Goal: Task Accomplishment & Management: Manage account settings

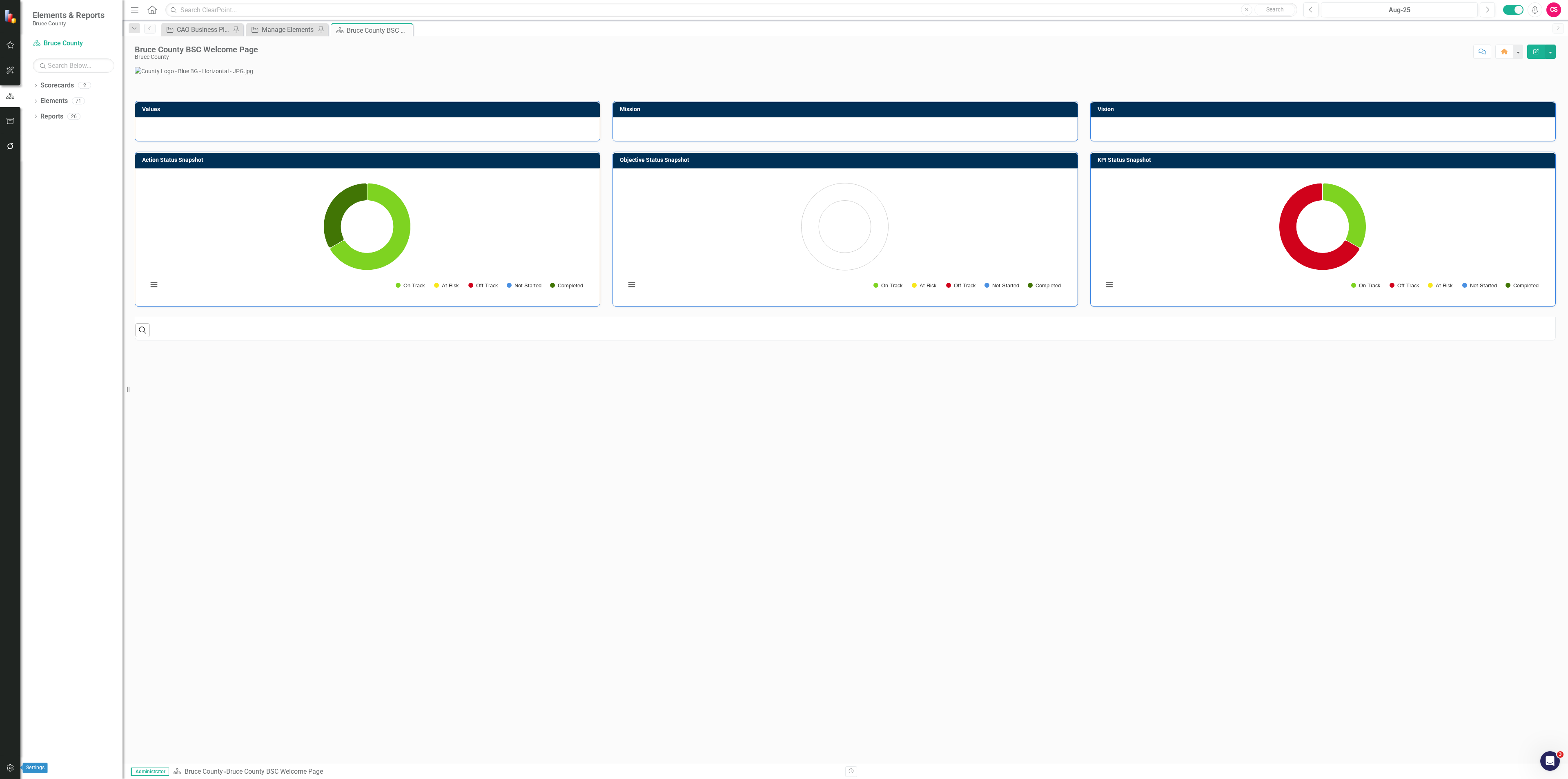
click at [11, 768] on icon "button" at bounding box center [10, 768] width 7 height 7
click at [56, 56] on link "Manage Users" at bounding box center [74, 56] width 82 height 10
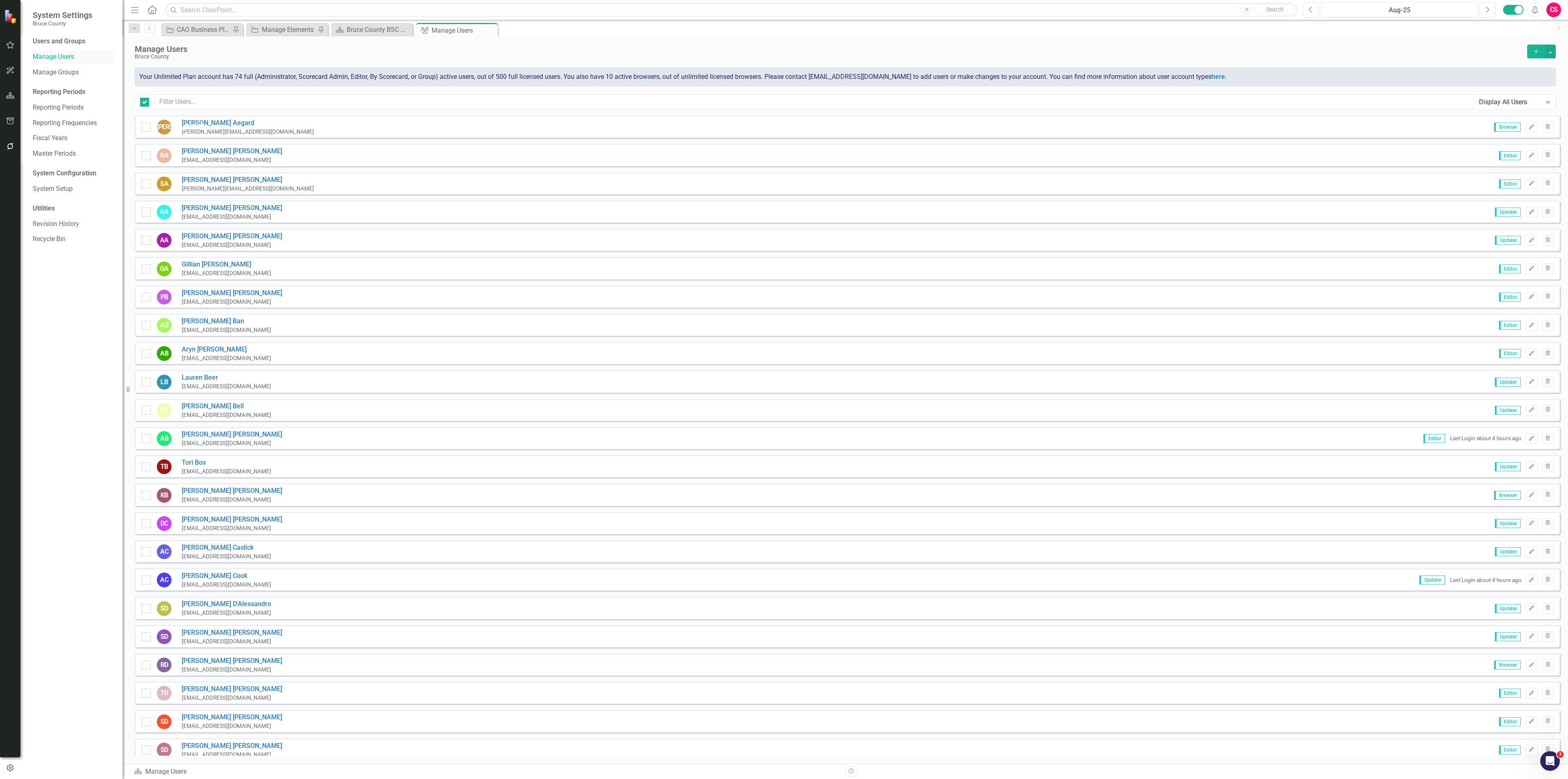
checkbox input "false"
click at [170, 102] on input "text" at bounding box center [814, 102] width 1319 height 15
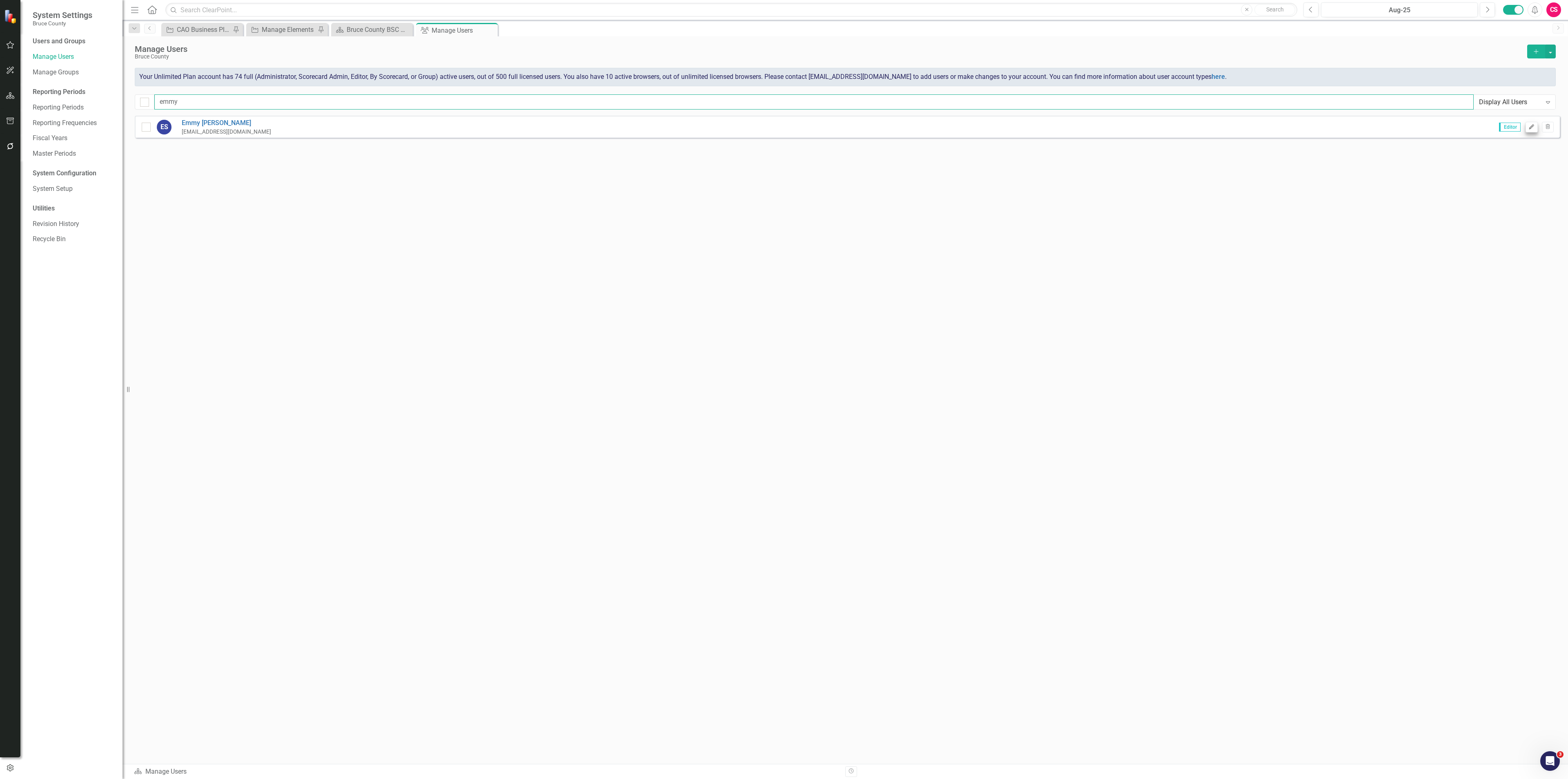
type input "emmy"
click at [1532, 129] on icon "Edit" at bounding box center [1531, 127] width 6 height 5
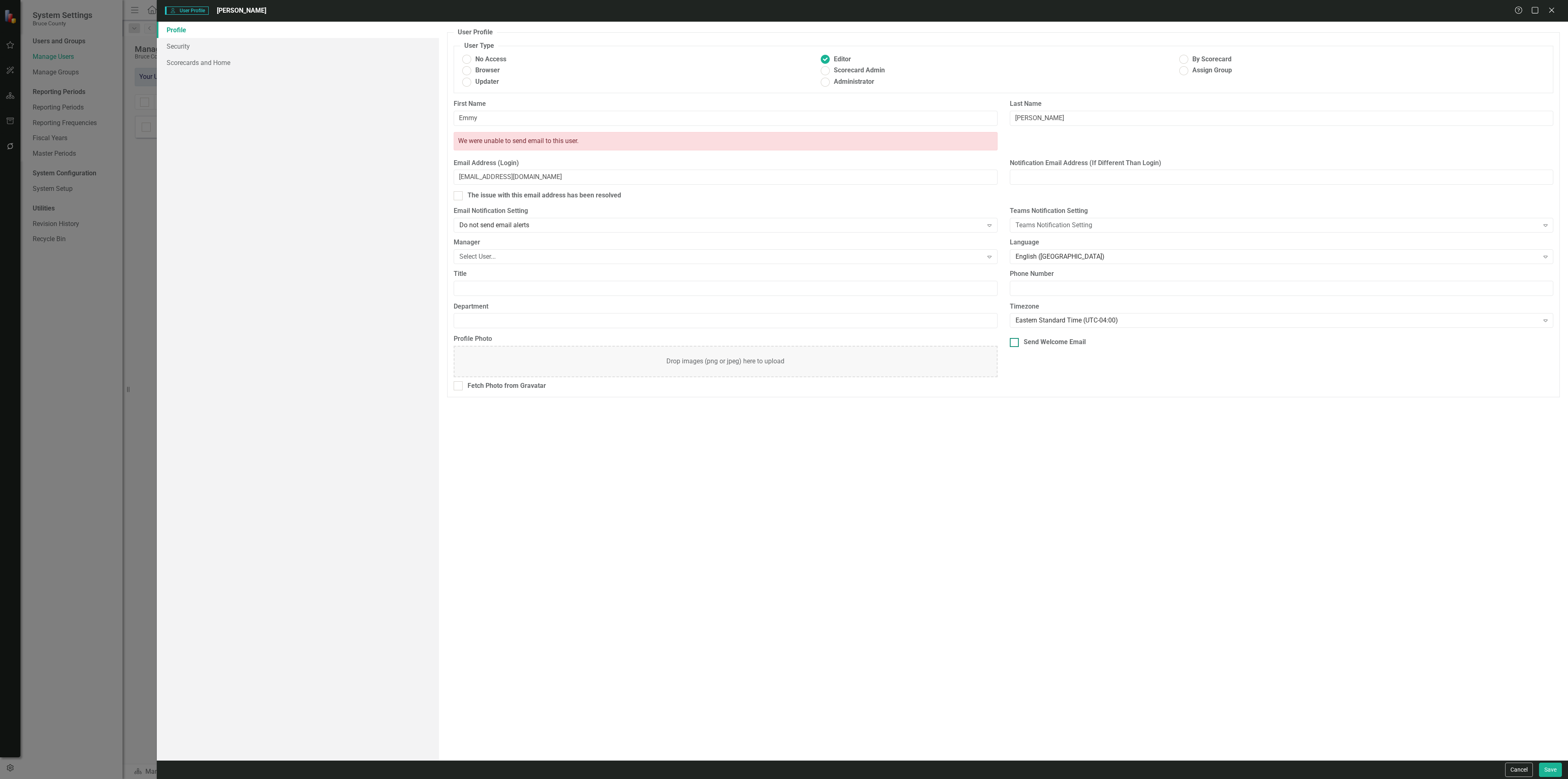
click at [1017, 346] on div at bounding box center [1014, 342] width 9 height 9
click at [1015, 343] on input "Send Welcome Email" at bounding box center [1012, 340] width 5 height 5
checkbox input "true"
click at [1550, 766] on button "Save" at bounding box center [1550, 769] width 23 height 15
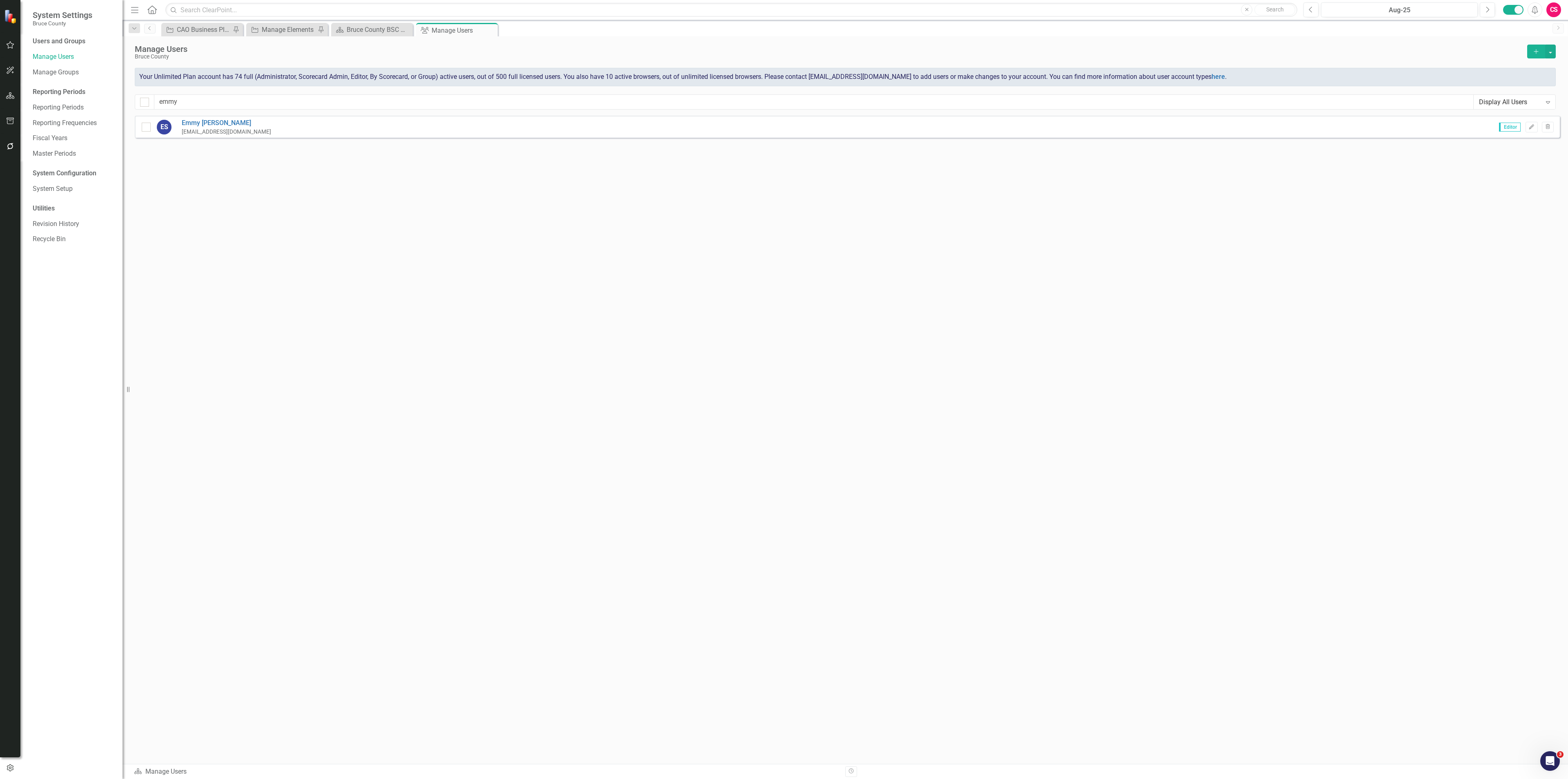
click at [1559, 7] on div "CS" at bounding box center [1553, 10] width 15 height 15
click at [1510, 97] on link "icon.portal Success Portal" at bounding box center [1528, 102] width 64 height 15
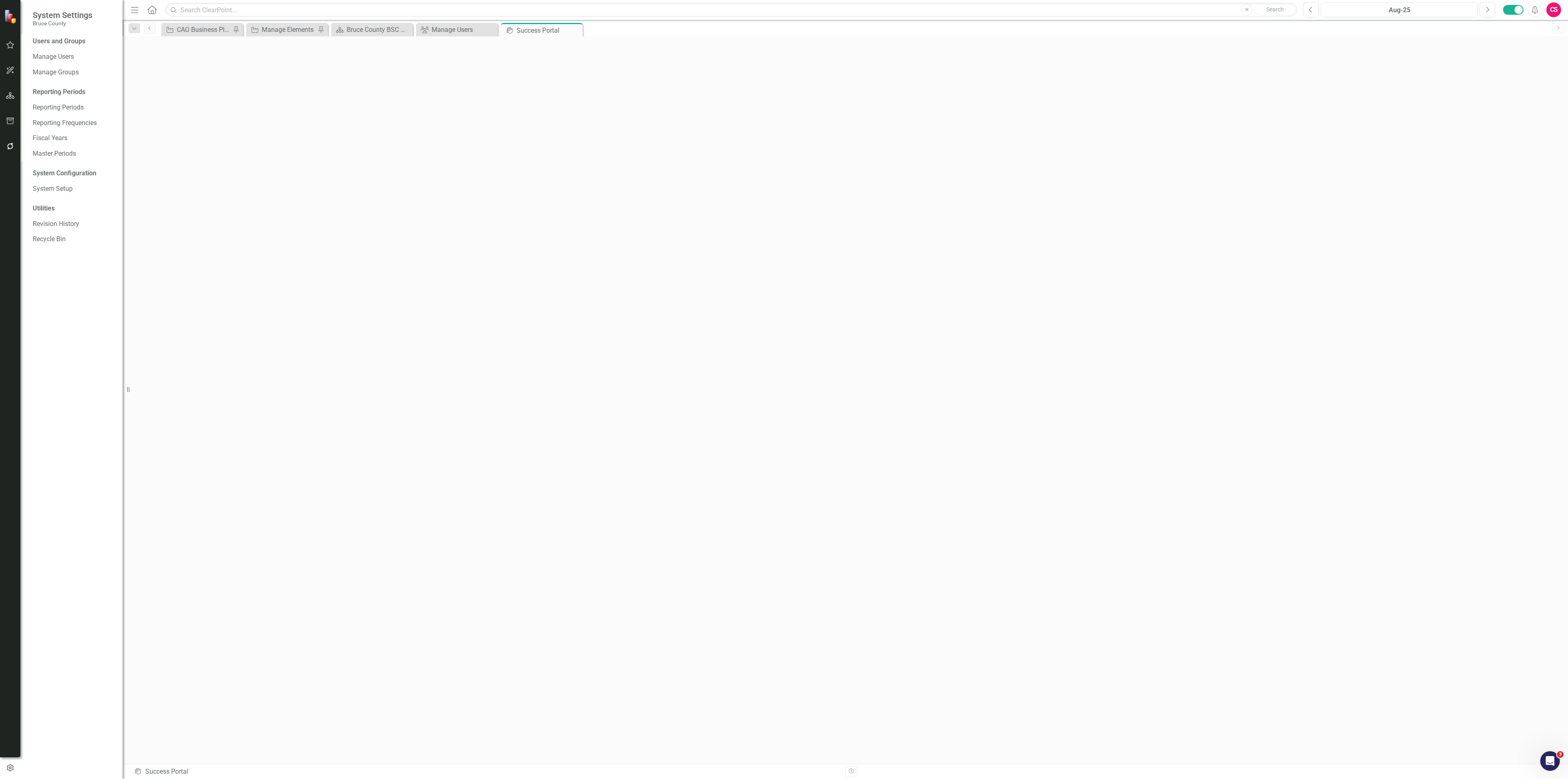
scroll to position [2, 0]
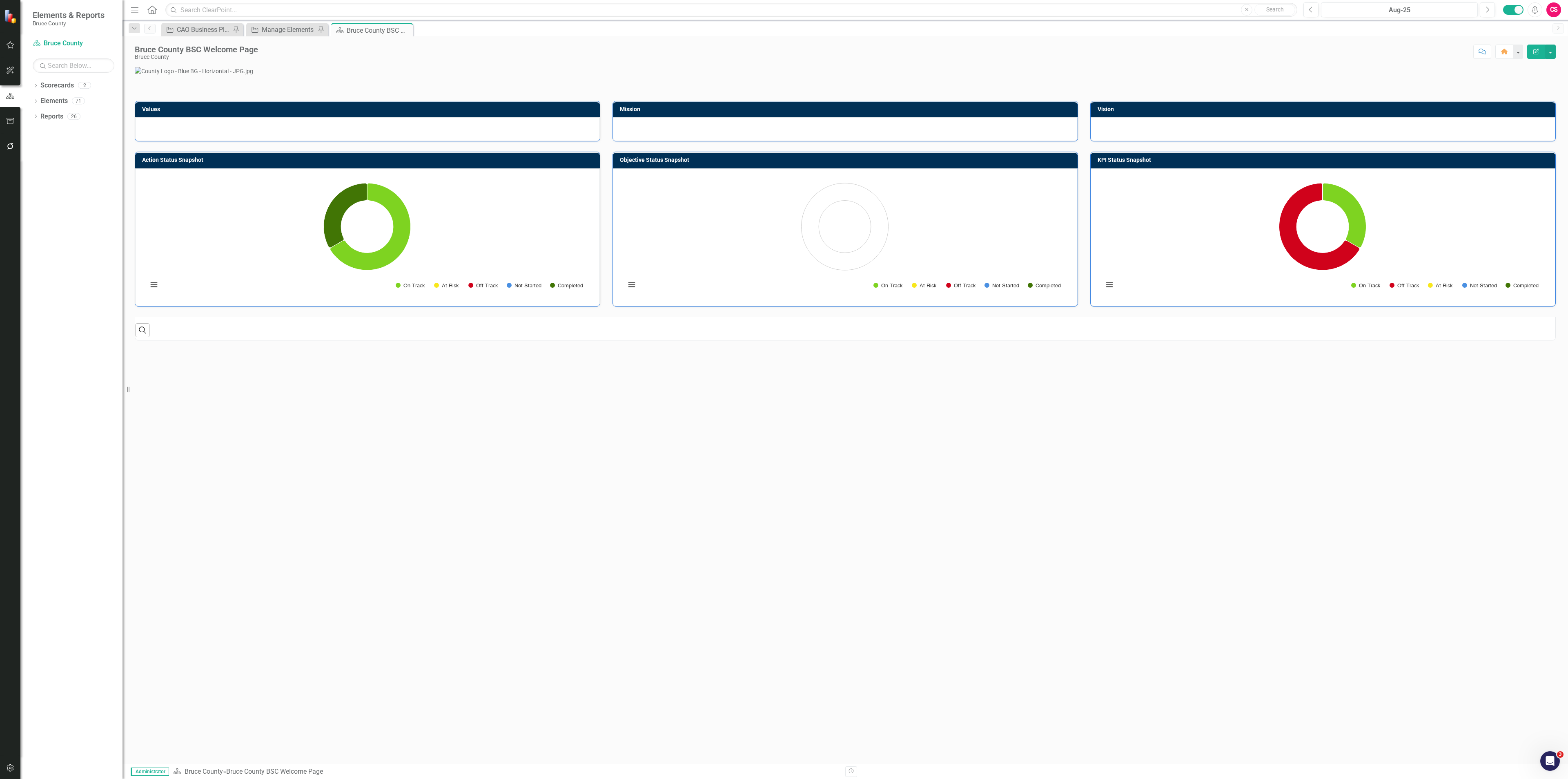
click at [1556, 10] on div "CS" at bounding box center [1553, 10] width 15 height 15
click at [1525, 100] on link "icon.portal Success Portal" at bounding box center [1528, 102] width 64 height 15
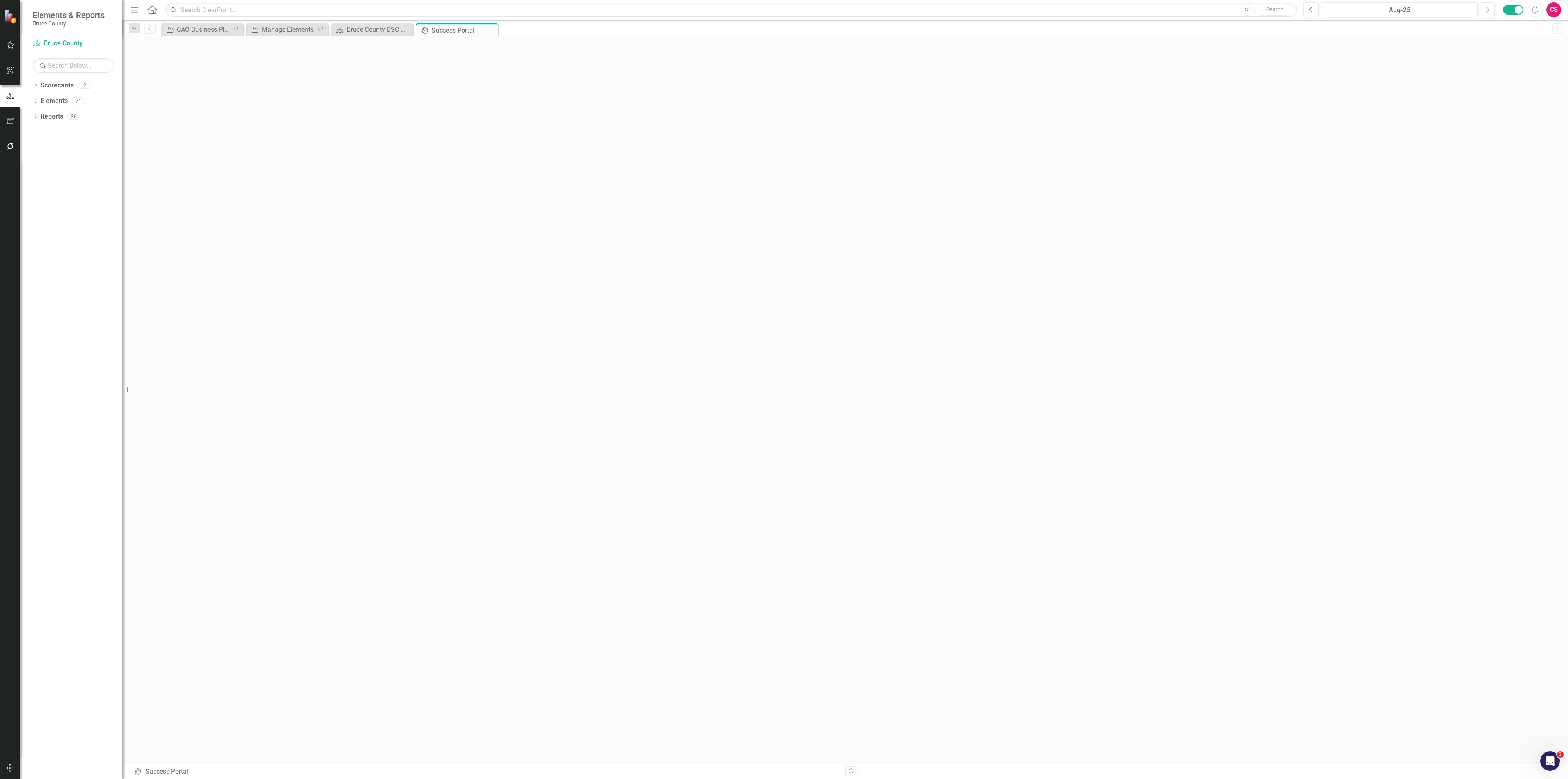
scroll to position [2, 0]
